Goal: Information Seeking & Learning: Learn about a topic

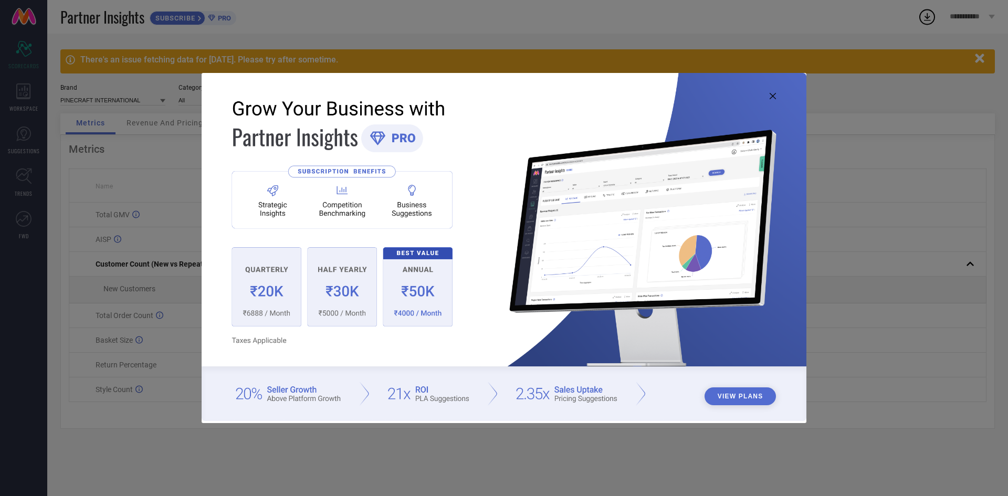
click at [979, 57] on div "View Plans" at bounding box center [504, 248] width 1008 height 496
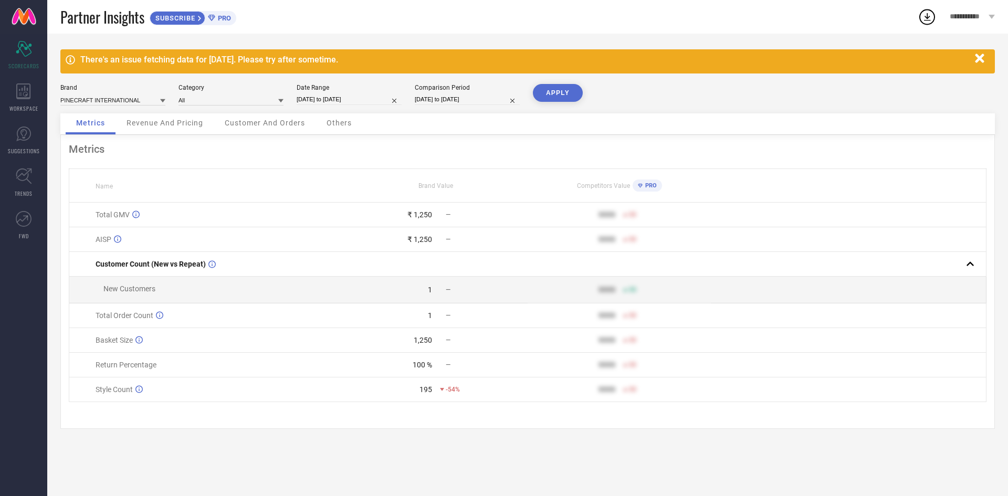
click at [26, 17] on link at bounding box center [23, 17] width 47 height 34
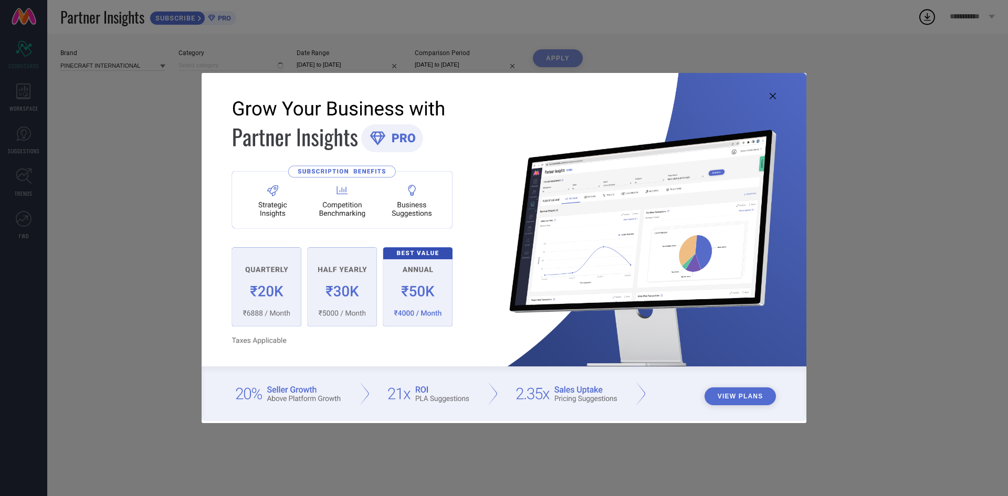
type input "All"
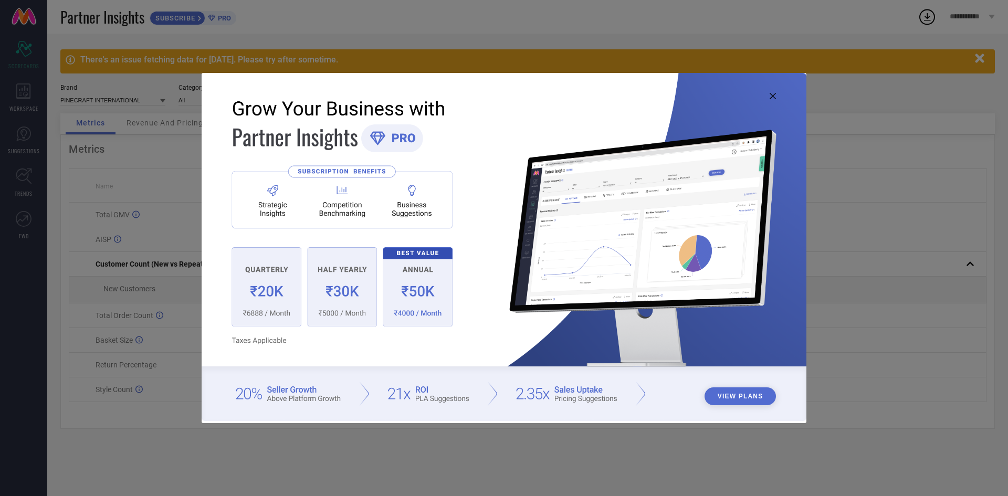
click at [776, 98] on icon at bounding box center [773, 96] width 6 height 6
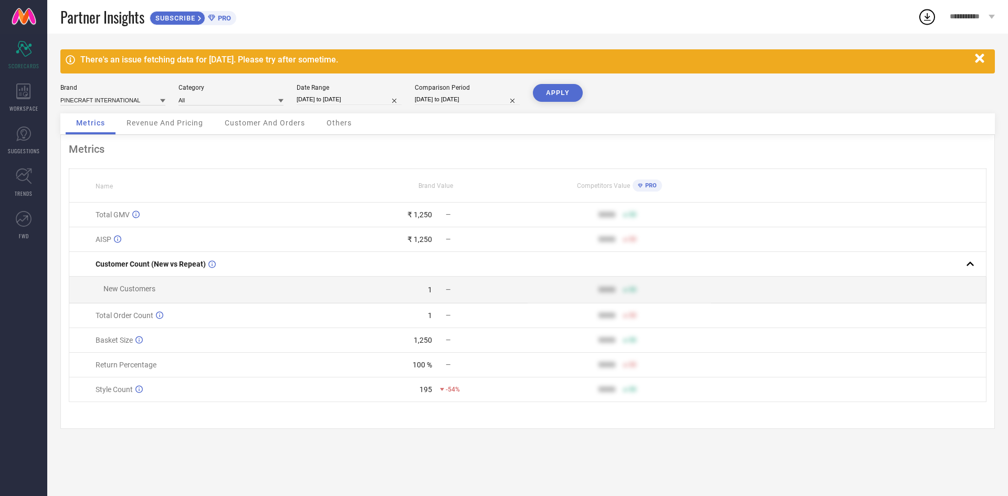
click at [980, 60] on icon "button" at bounding box center [979, 58] width 9 height 9
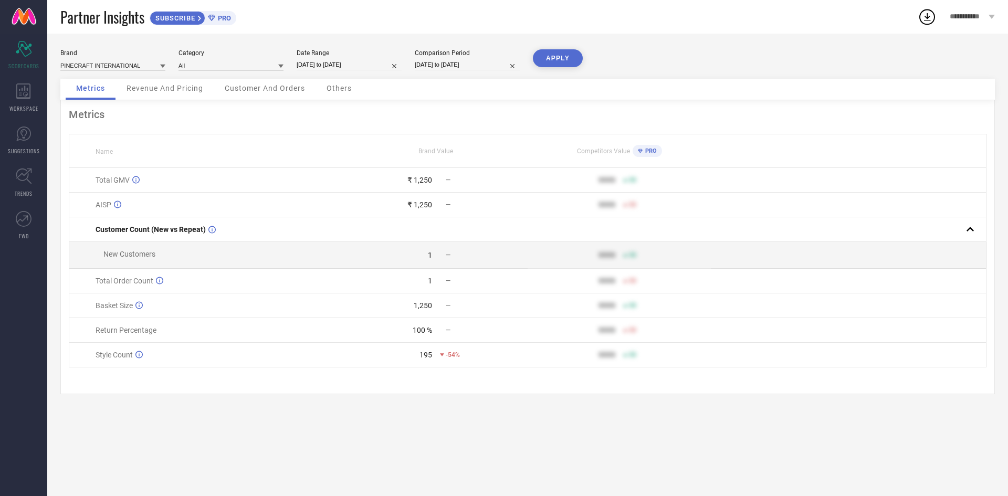
click at [128, 13] on span "Partner Insights" at bounding box center [102, 17] width 84 height 22
click at [160, 89] on span "Revenue And Pricing" at bounding box center [165, 88] width 77 height 8
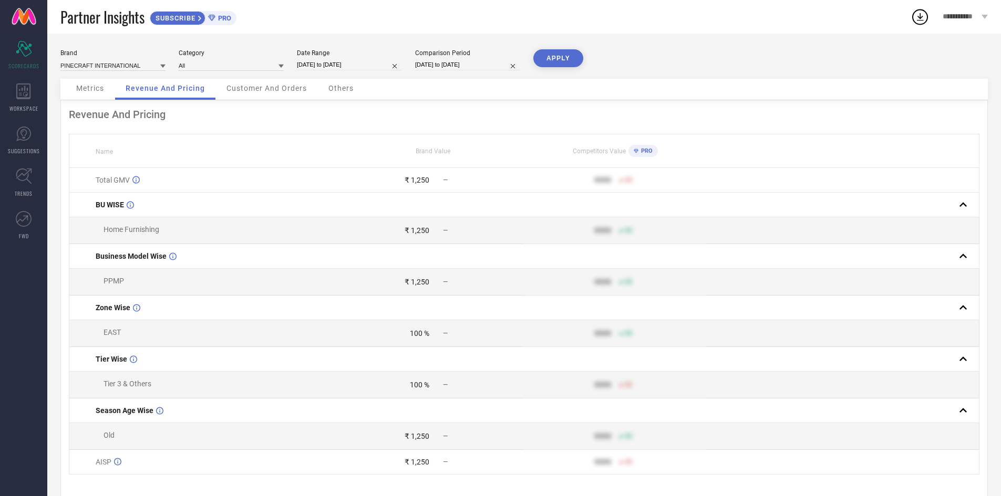
click at [341, 90] on span "Others" at bounding box center [340, 88] width 25 height 8
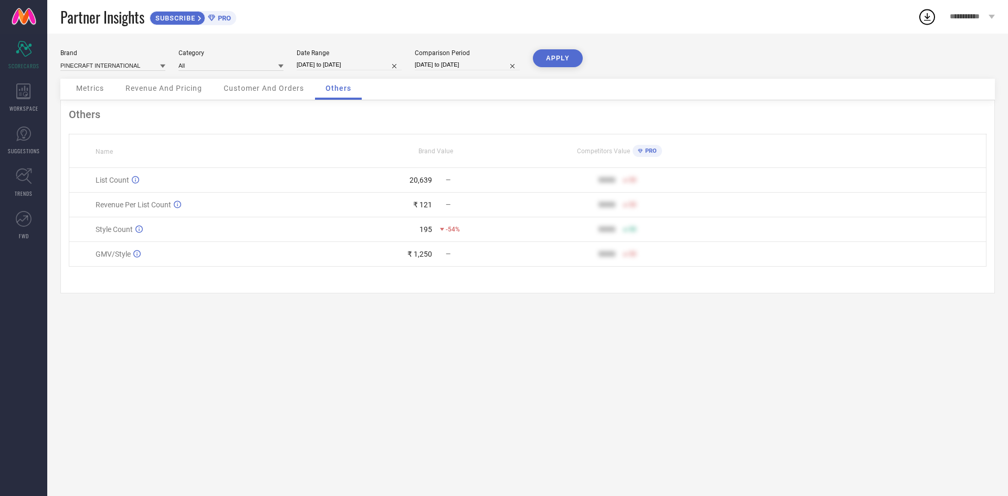
click at [281, 89] on span "Customer And Orders" at bounding box center [264, 88] width 80 height 8
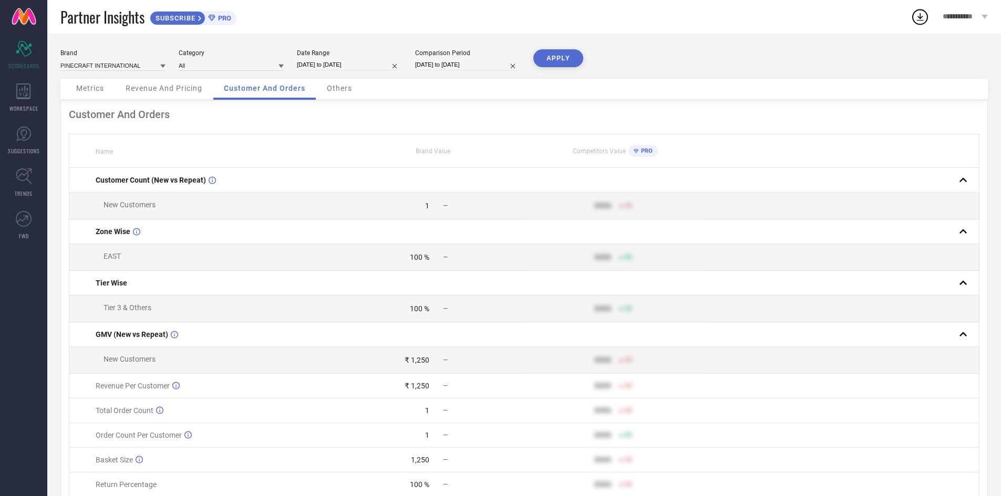
click at [155, 81] on div "Revenue And Pricing" at bounding box center [164, 89] width 98 height 21
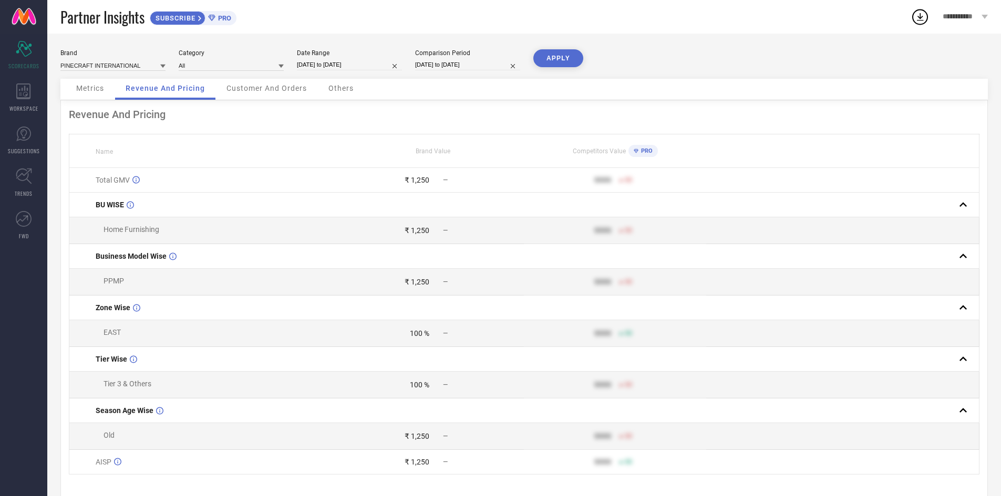
click at [99, 86] on span "Metrics" at bounding box center [90, 88] width 28 height 8
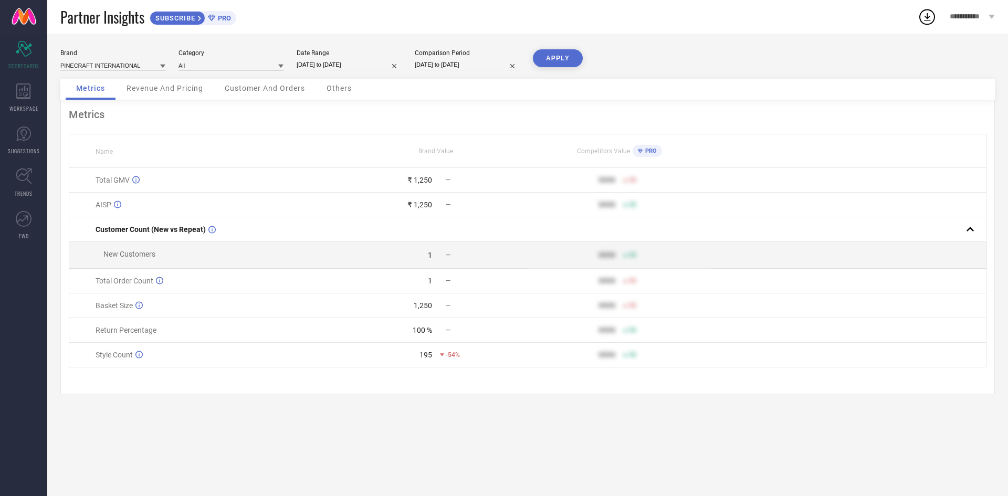
click at [310, 55] on div "Date Range" at bounding box center [349, 52] width 105 height 7
click at [32, 88] on div "WORKSPACE" at bounding box center [23, 98] width 47 height 42
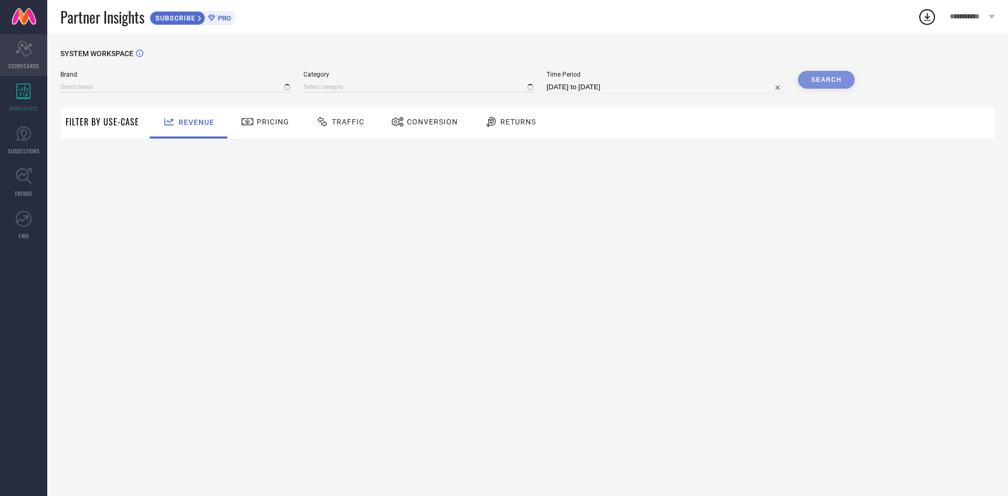
click at [28, 46] on icon at bounding box center [24, 49] width 16 height 16
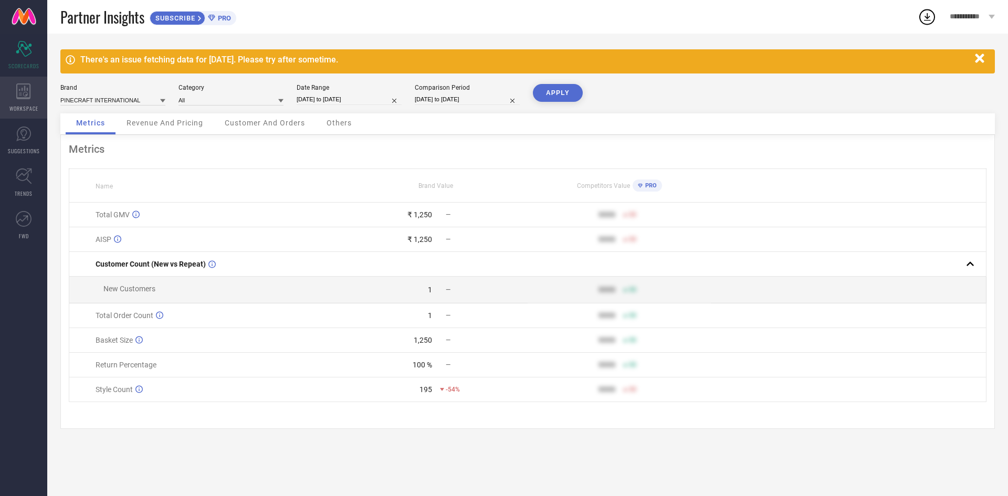
click at [18, 80] on div "WORKSPACE" at bounding box center [23, 98] width 47 height 42
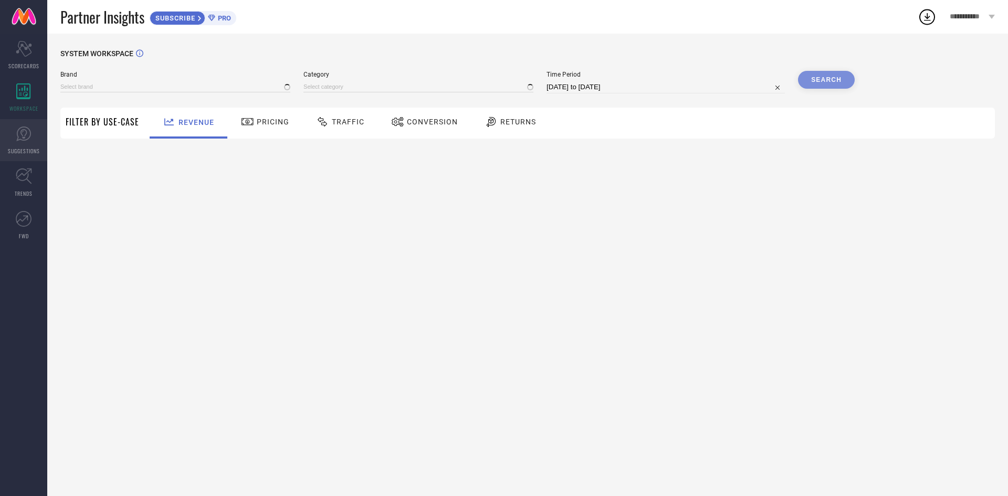
type input "PINECRAFT INTERNATIONAL"
type input "All"
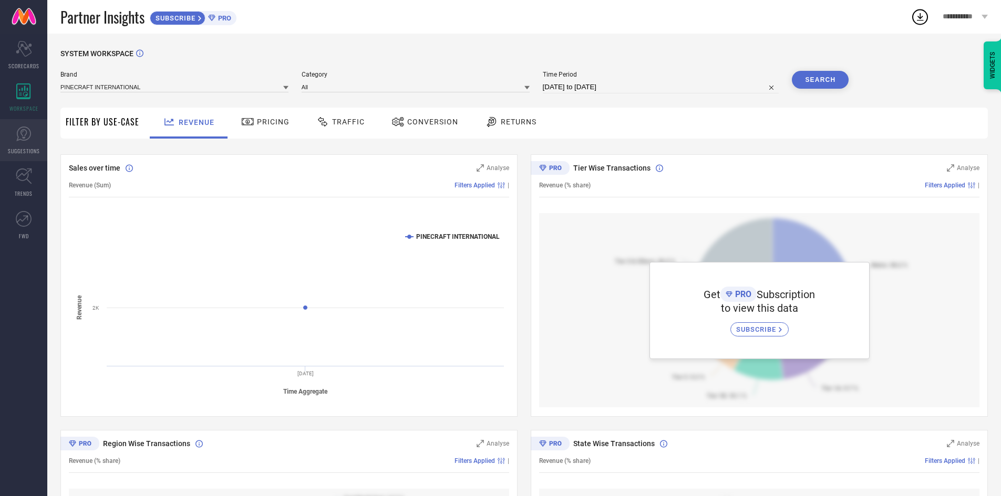
click at [24, 133] on icon at bounding box center [24, 134] width 16 height 16
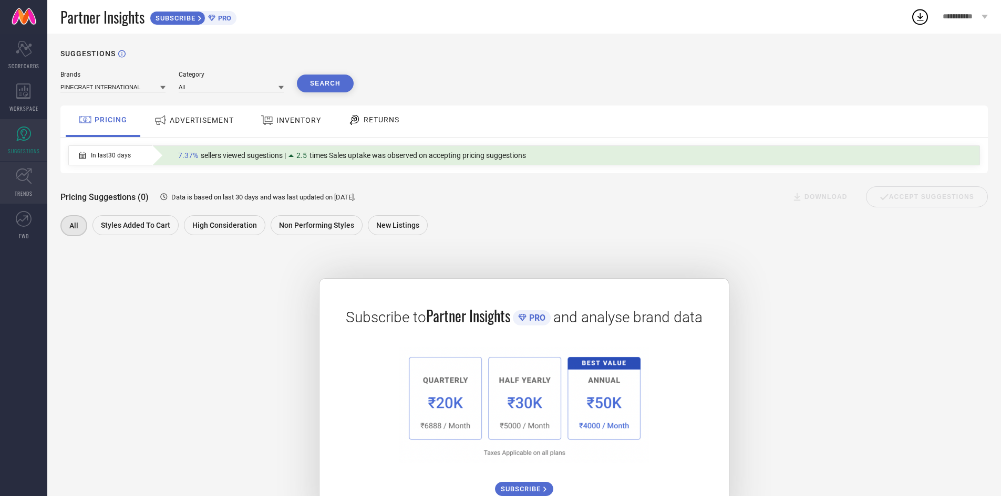
click at [18, 178] on icon at bounding box center [24, 176] width 16 height 16
